Goal: Task Accomplishment & Management: Manage account settings

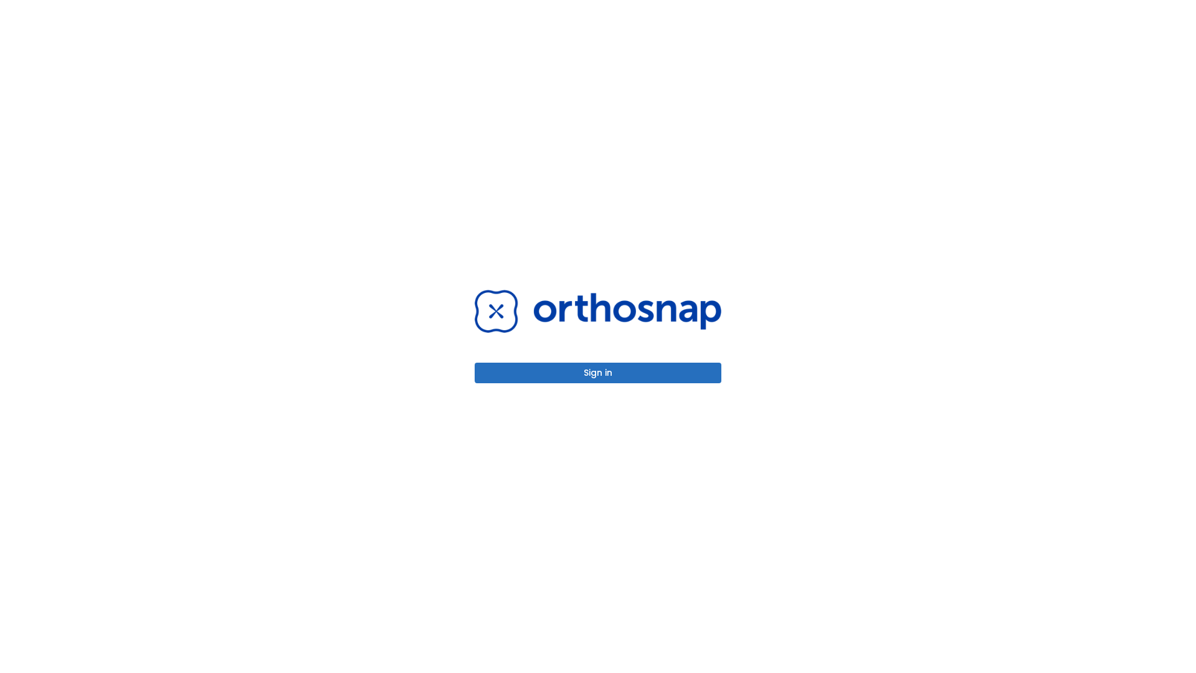
click at [598, 373] on button "Sign in" at bounding box center [598, 373] width 247 height 21
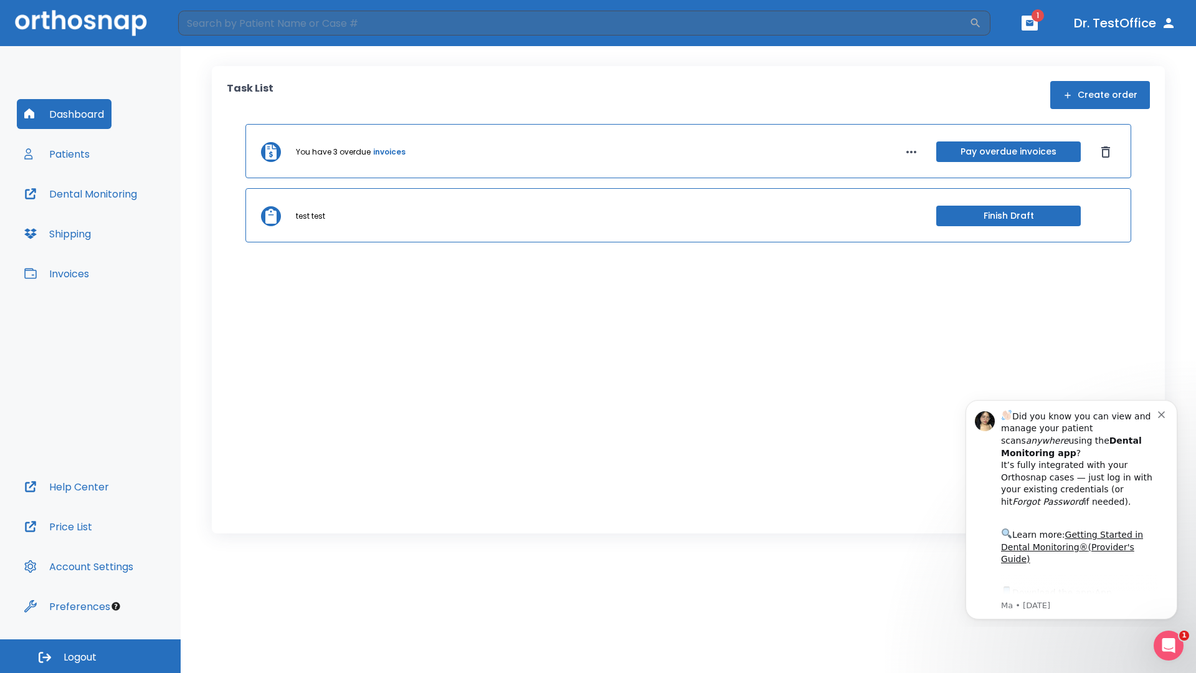
click at [90, 656] on span "Logout" at bounding box center [80, 657] width 33 height 14
